Goal: Transaction & Acquisition: Purchase product/service

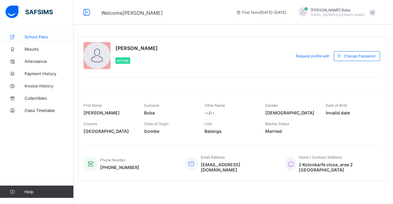
click at [39, 39] on link "School Fees" at bounding box center [37, 37] width 74 height 12
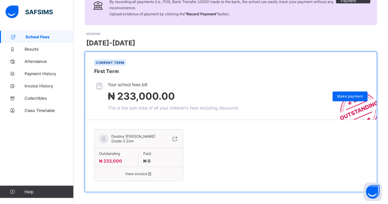
scroll to position [62, 0]
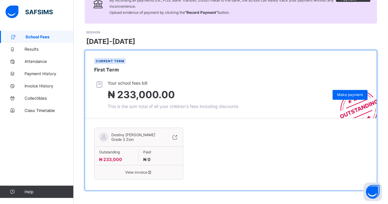
click at [142, 170] on span "View invoice" at bounding box center [138, 172] width 79 height 5
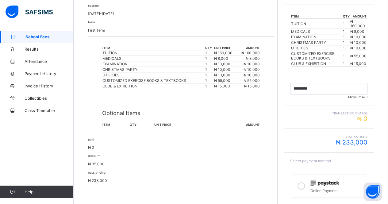
scroll to position [141, 0]
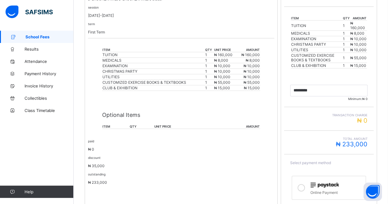
click at [36, 38] on span "School Fees" at bounding box center [49, 36] width 48 height 5
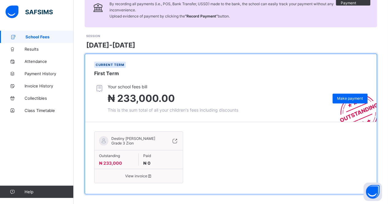
scroll to position [62, 0]
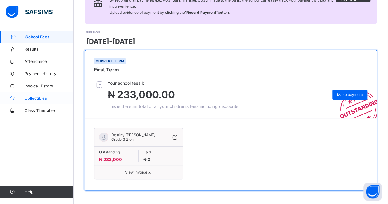
click at [38, 101] on link "Collectibles" at bounding box center [37, 98] width 74 height 12
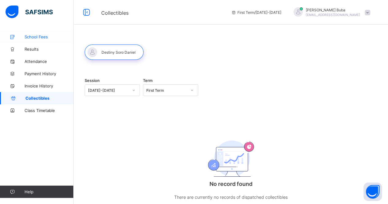
click at [37, 35] on span "School Fees" at bounding box center [49, 36] width 49 height 5
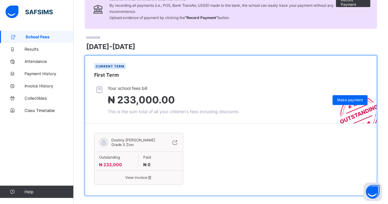
scroll to position [62, 0]
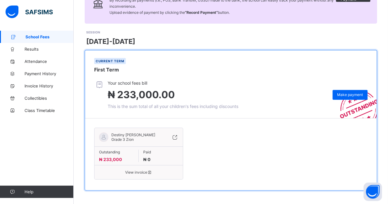
click at [146, 173] on span "View invoice" at bounding box center [138, 172] width 79 height 5
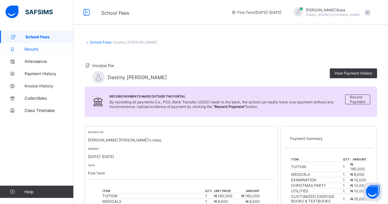
click at [32, 46] on link "Results" at bounding box center [37, 49] width 74 height 12
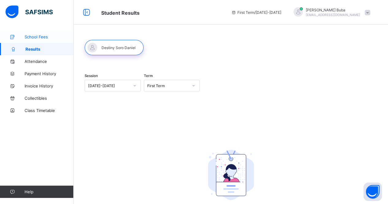
click at [41, 35] on span "School Fees" at bounding box center [49, 36] width 49 height 5
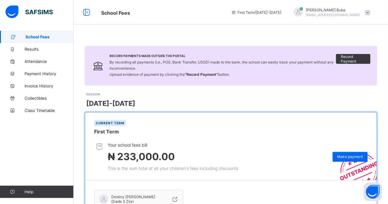
click at [371, 13] on span at bounding box center [368, 13] width 6 height 6
click at [299, 31] on div "Record Payments Made Outside the Portal By recording all payments (i.e., POS, B…" at bounding box center [231, 149] width 315 height 237
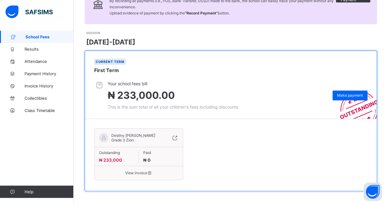
scroll to position [62, 0]
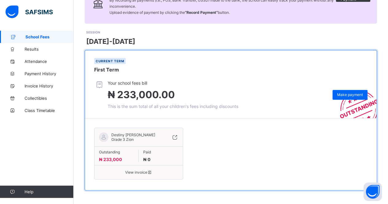
click at [174, 135] on icon at bounding box center [175, 137] width 7 height 6
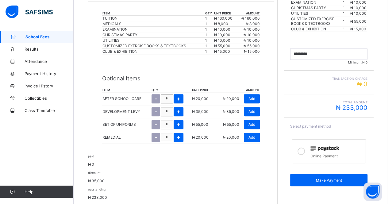
scroll to position [187, 0]
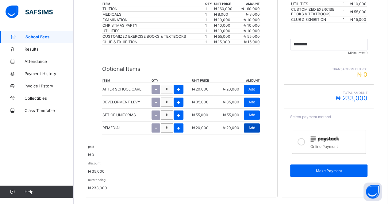
click at [255, 126] on span "Add" at bounding box center [252, 128] width 7 height 5
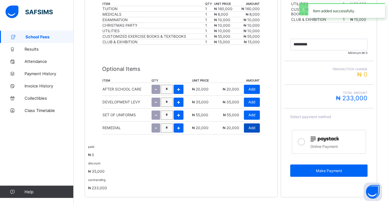
type input "*********"
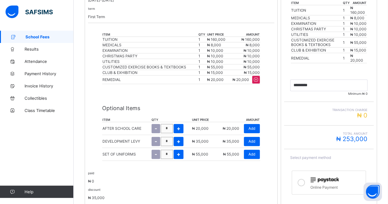
scroll to position [192, 0]
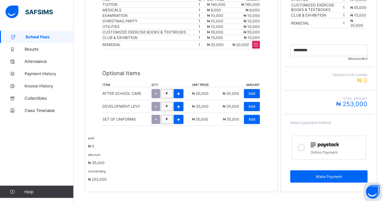
click at [302, 144] on icon at bounding box center [301, 147] width 7 height 7
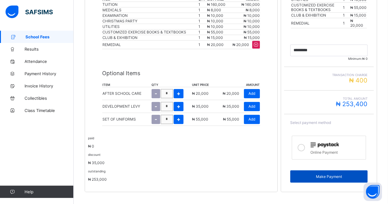
click at [326, 170] on div "Make Payment" at bounding box center [328, 176] width 77 height 12
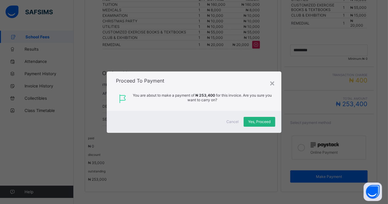
click at [260, 124] on div "Yes, Proceed" at bounding box center [260, 122] width 32 height 10
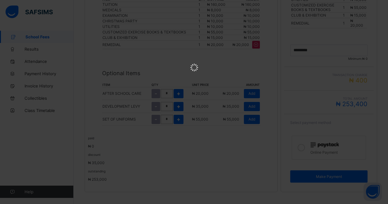
scroll to position [0, 0]
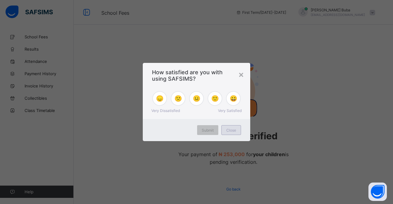
click at [229, 130] on span "Close" at bounding box center [231, 130] width 10 height 5
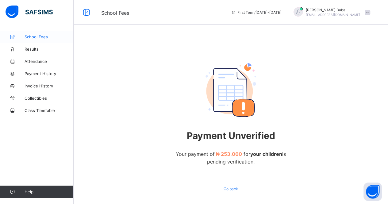
click at [31, 36] on span "School Fees" at bounding box center [49, 36] width 49 height 5
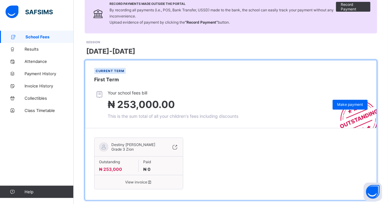
scroll to position [62, 0]
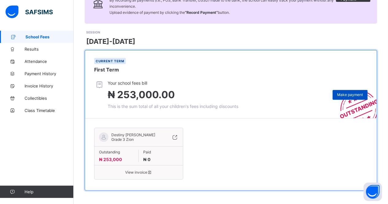
click at [354, 92] on span "Make payment" at bounding box center [350, 94] width 26 height 5
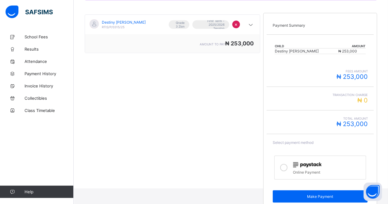
scroll to position [108, 0]
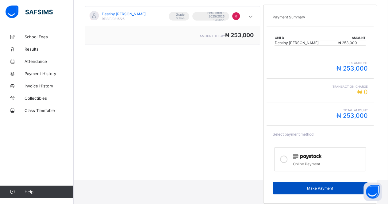
click at [306, 186] on span "Make Payment" at bounding box center [321, 188] width 86 height 5
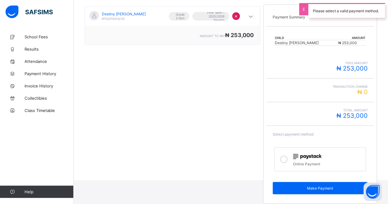
click at [288, 158] on icon at bounding box center [283, 159] width 7 height 7
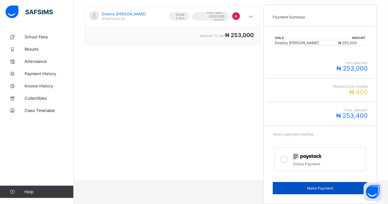
click at [320, 186] on span "Make Payment" at bounding box center [321, 188] width 86 height 5
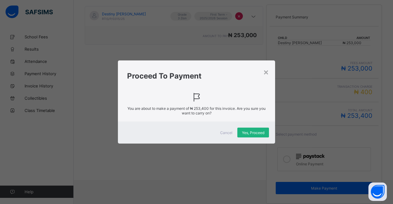
click at [252, 129] on div "Yes, Proceed" at bounding box center [253, 133] width 32 height 10
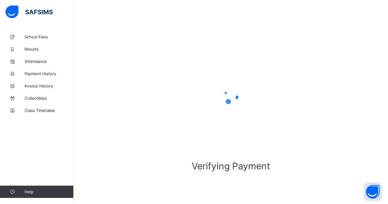
scroll to position [26, 0]
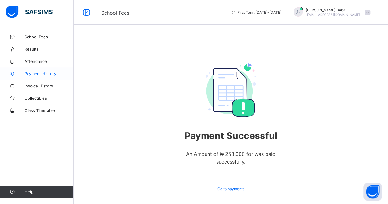
click at [49, 70] on link "Payment History" at bounding box center [37, 74] width 74 height 12
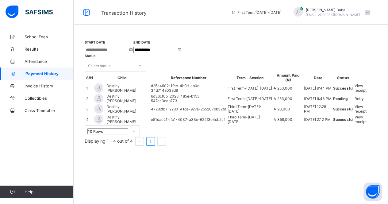
click at [363, 93] on span "View receipt" at bounding box center [361, 88] width 12 height 9
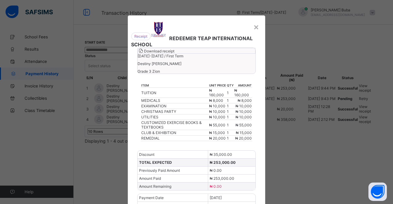
click at [235, 54] on div "Download receipt" at bounding box center [197, 51] width 118 height 6
click at [256, 27] on div "×" at bounding box center [256, 26] width 6 height 10
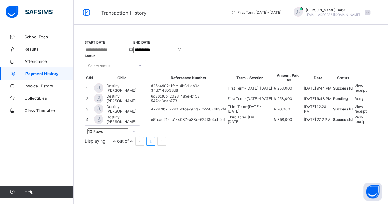
click at [197, 103] on td "6d36cf05-2028-485e-b153-547ea3eab773" at bounding box center [189, 99] width 76 height 10
drag, startPoint x: 206, startPoint y: 123, endPoint x: 168, endPoint y: 127, distance: 38.3
click at [168, 103] on td "6d36cf05-2028-485e-b153-547ea3eab773" at bounding box center [189, 99] width 76 height 10
